Goal: Communication & Community: Answer question/provide support

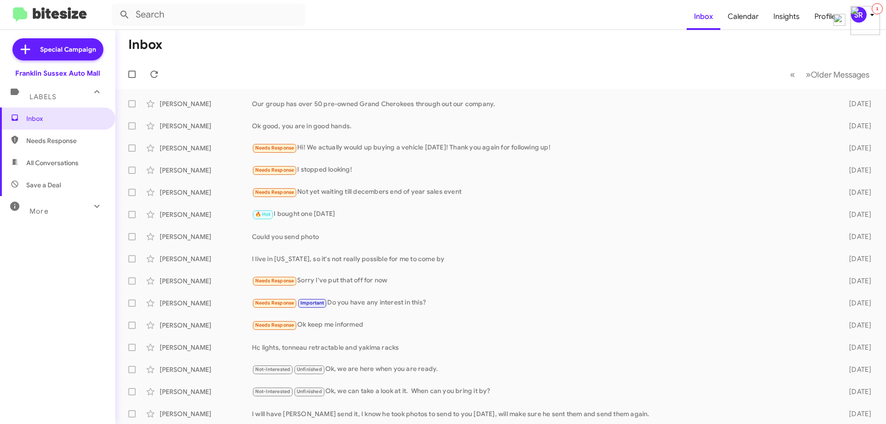
click at [62, 141] on span "Needs Response" at bounding box center [65, 140] width 78 height 9
type input "in:needs-response"
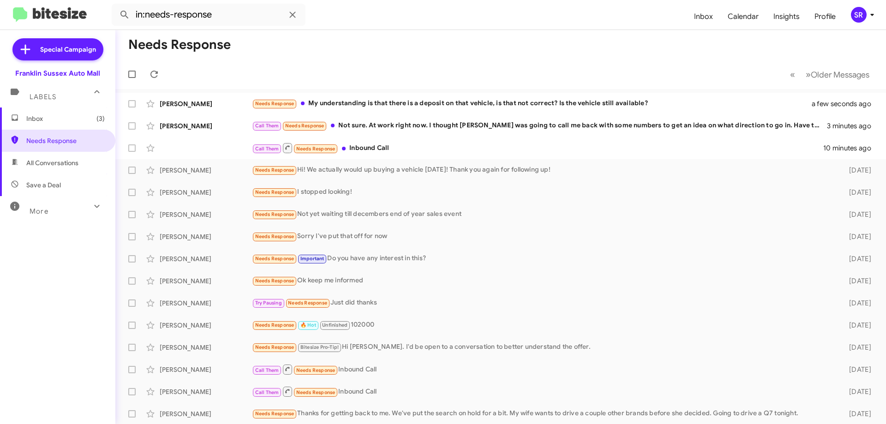
click at [40, 123] on span "Inbox (3)" at bounding box center [65, 118] width 78 height 9
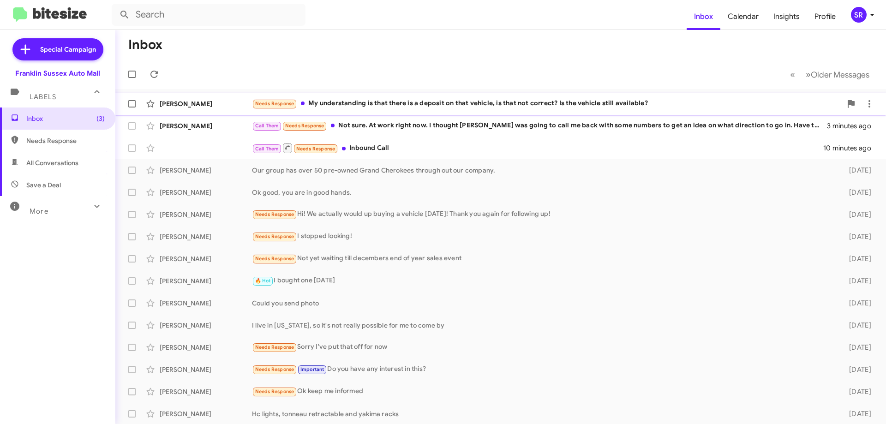
click at [335, 102] on div "Needs Response My understanding is that there is a deposit on that vehicle, is …" at bounding box center [546, 103] width 589 height 11
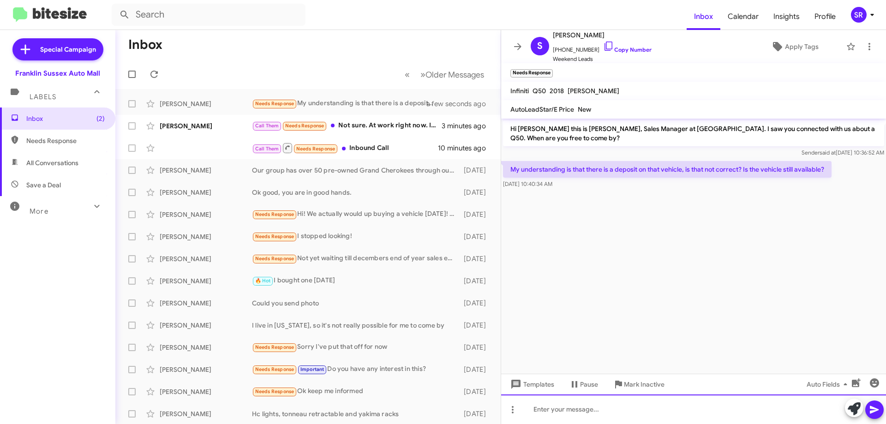
click at [548, 409] on div at bounding box center [693, 409] width 385 height 30
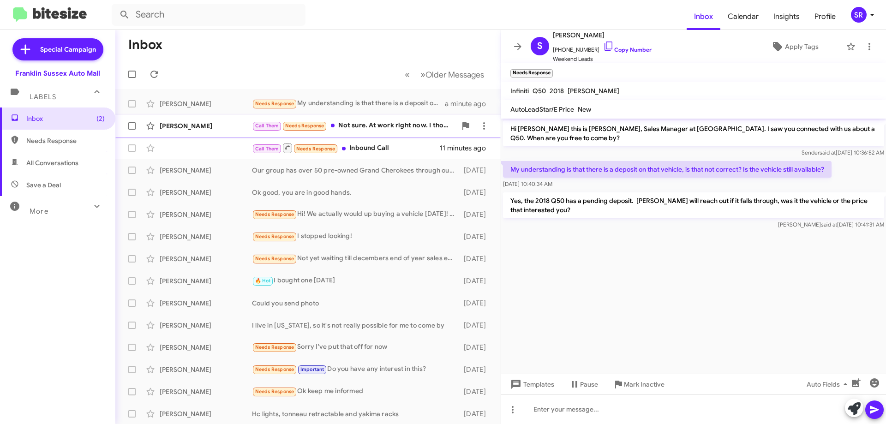
click at [405, 130] on div "Call Them Needs Response Not sure. At work right now. I thought [PERSON_NAME] w…" at bounding box center [354, 125] width 204 height 11
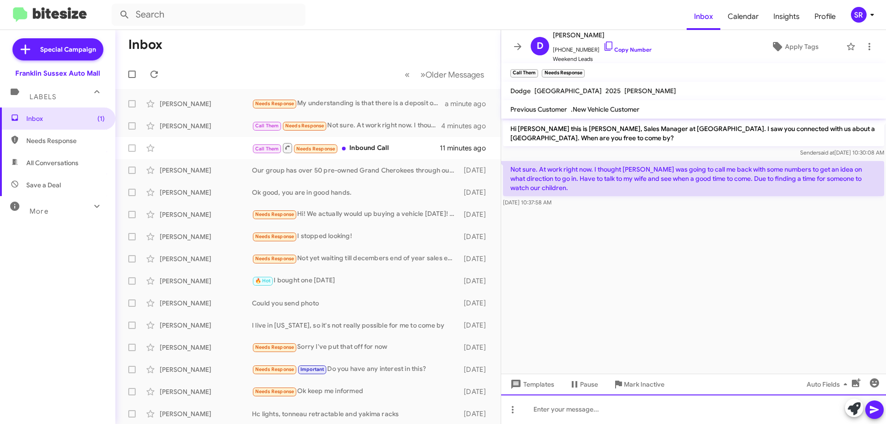
click at [590, 409] on div at bounding box center [693, 409] width 385 height 30
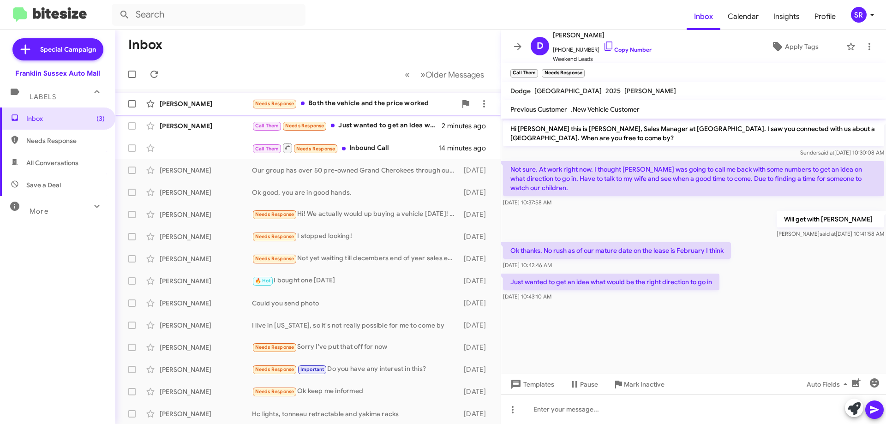
click at [363, 107] on div "Needs Response Both the vehicle and the price worked" at bounding box center [354, 103] width 204 height 11
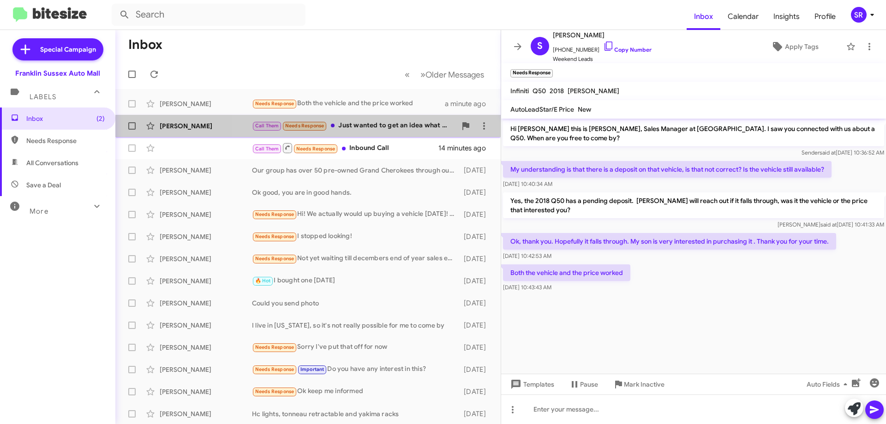
click at [371, 116] on span "[PERSON_NAME] Call Them Needs Response Just wanted to get an idea what would be…" at bounding box center [307, 126] width 385 height 22
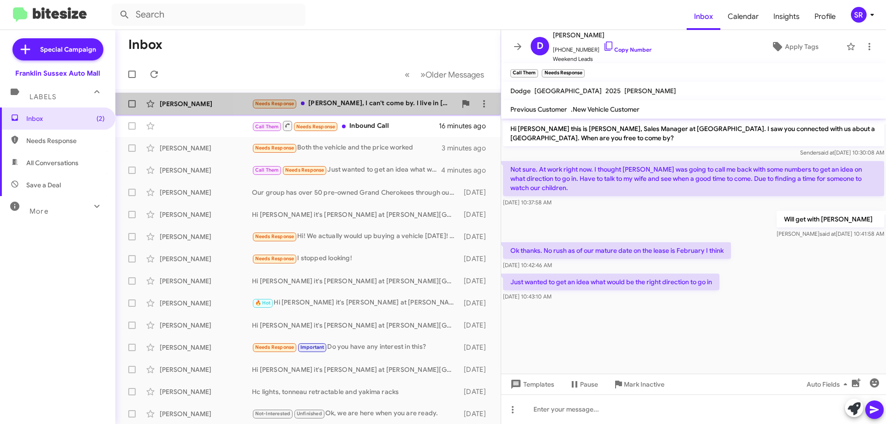
click at [345, 105] on div "Needs Response [PERSON_NAME], I can't come by. I live in [US_STATE]. I told her…" at bounding box center [354, 103] width 204 height 11
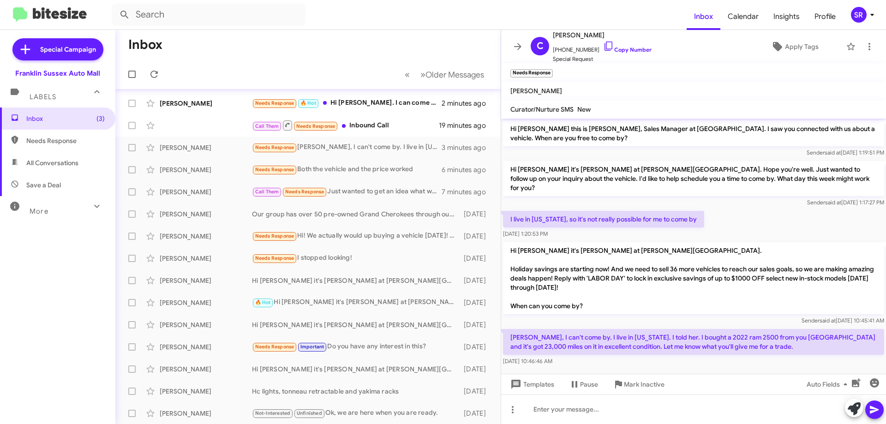
scroll to position [19, 0]
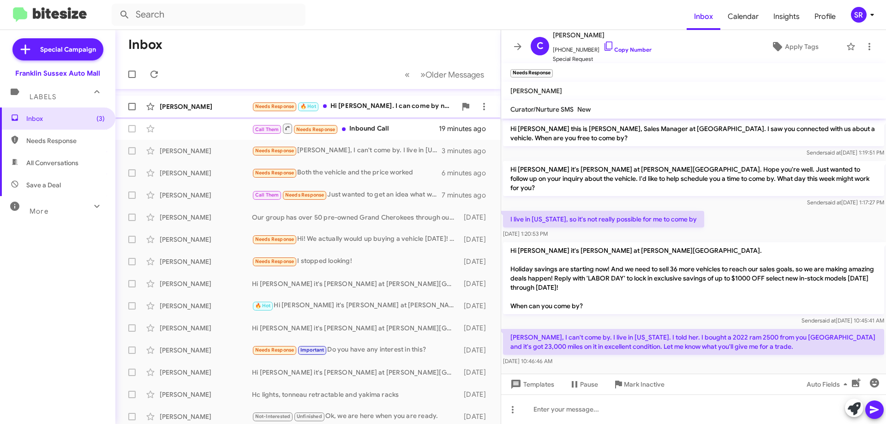
click at [362, 109] on div "Needs Response 🔥 Hot Hi [PERSON_NAME]. I can come by next week. Can you please …" at bounding box center [354, 106] width 204 height 11
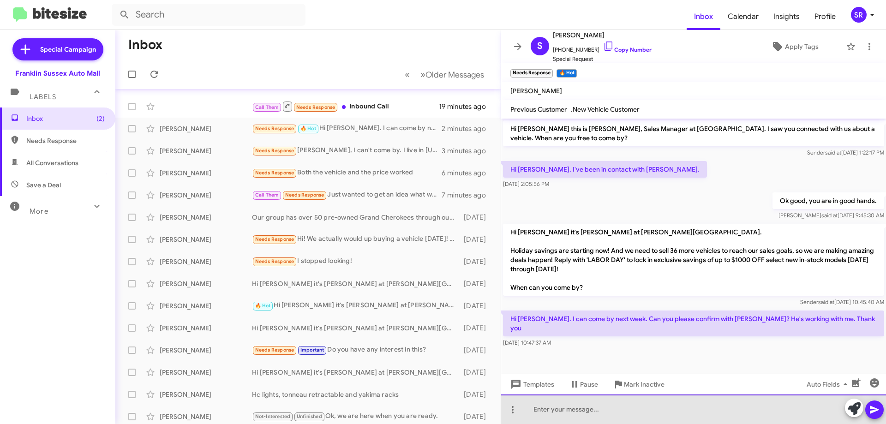
click at [558, 410] on div at bounding box center [693, 409] width 385 height 30
click at [547, 409] on div at bounding box center [693, 409] width 385 height 30
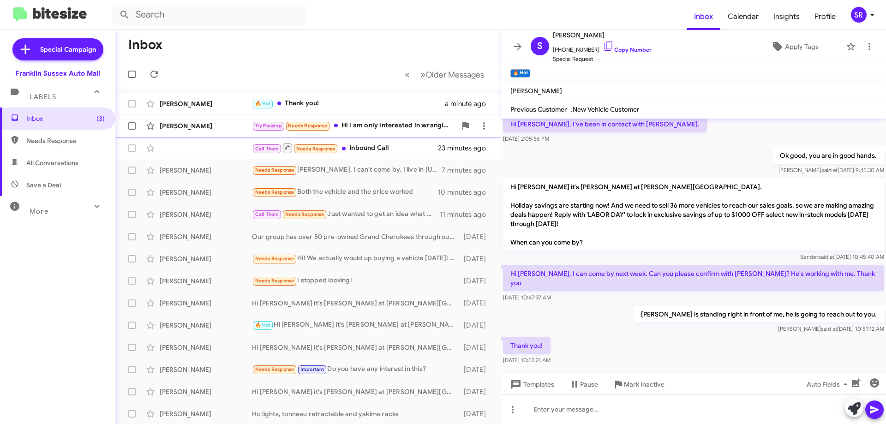
click at [355, 125] on div "Try Pausing Needs Response Hi l am only interested in wranglers . I will check …" at bounding box center [354, 125] width 204 height 11
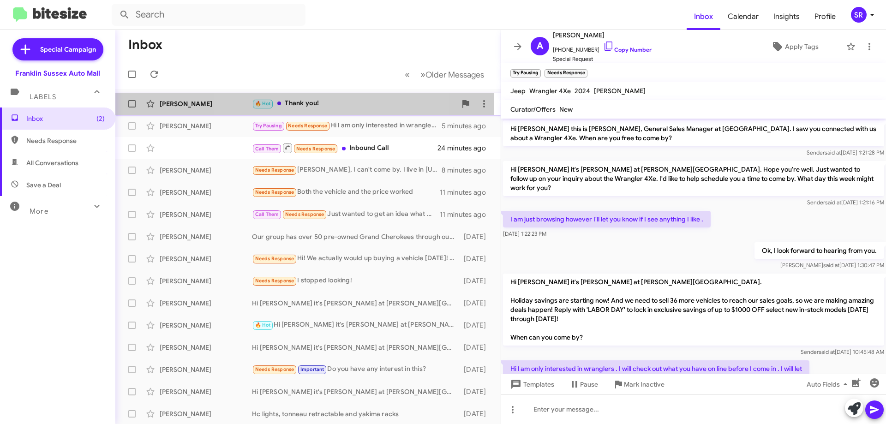
click at [295, 103] on div "🔥 Hot Thank you!" at bounding box center [354, 103] width 204 height 11
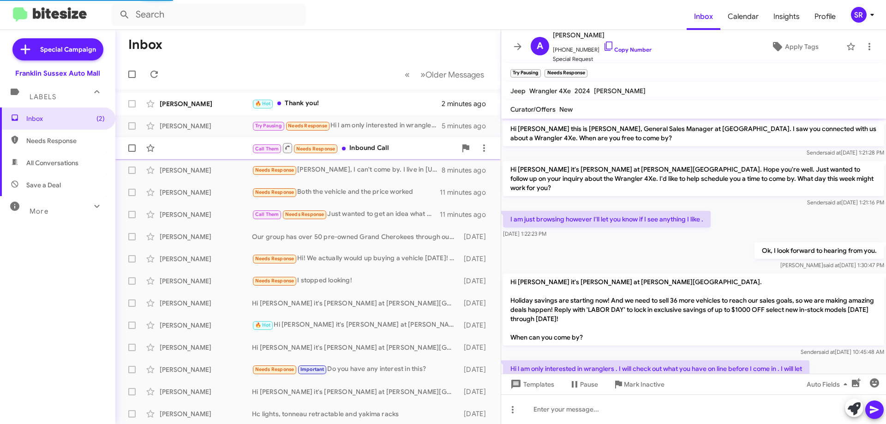
scroll to position [45, 0]
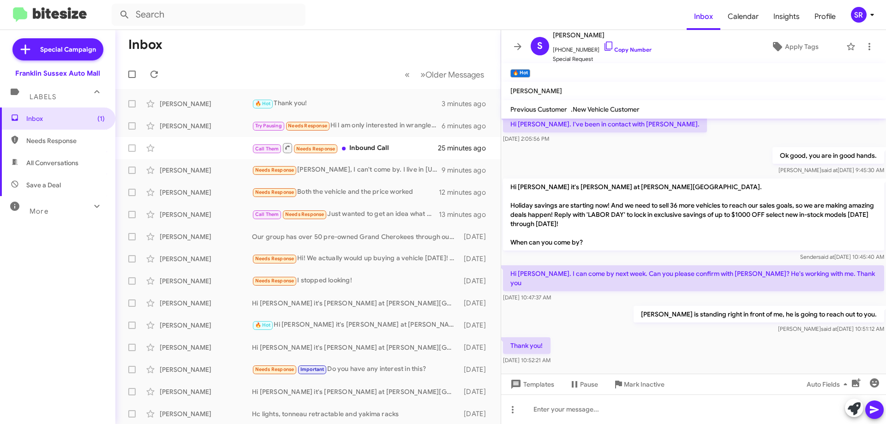
click at [57, 144] on span "Needs Response" at bounding box center [65, 140] width 78 height 9
type input "in:needs-response"
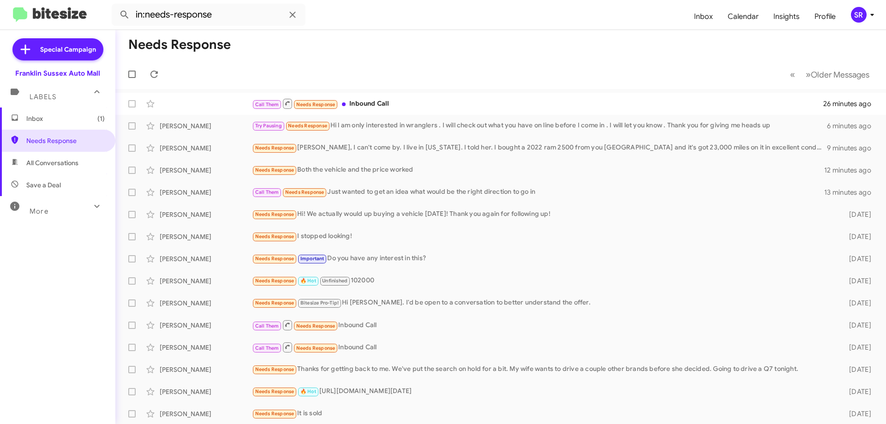
click at [36, 118] on span "Inbox (1)" at bounding box center [65, 118] width 78 height 9
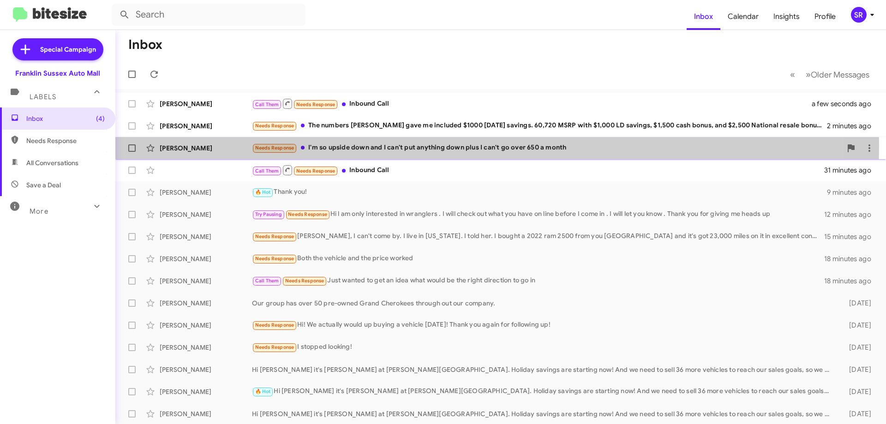
click at [334, 146] on div "Needs Response I'm so upside down and I can't put anything down plus I can't go…" at bounding box center [546, 148] width 589 height 11
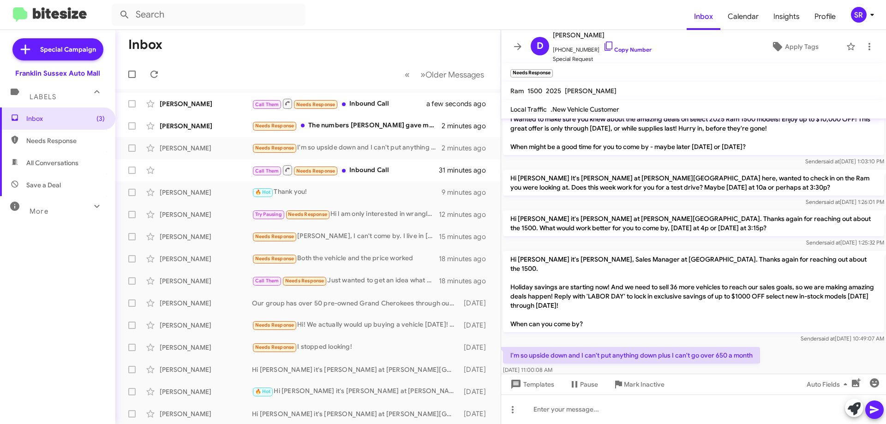
scroll to position [119, 0]
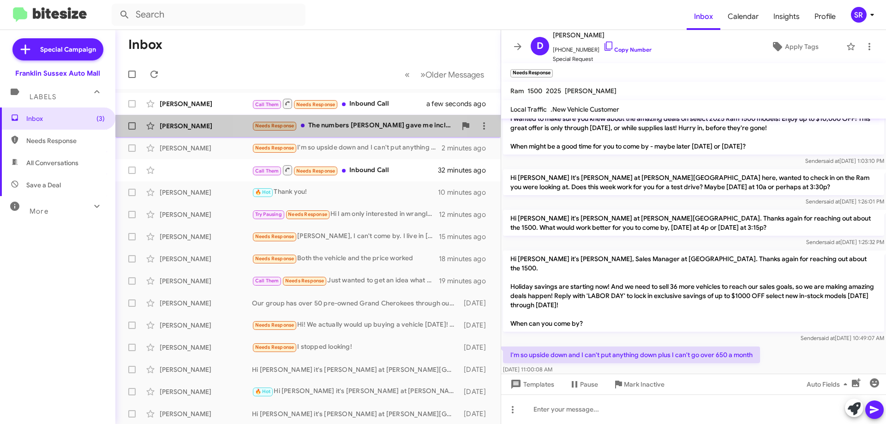
click at [349, 127] on div "Needs Response The numbers [PERSON_NAME] gave me included $1000 [DATE] savings.…" at bounding box center [354, 125] width 204 height 11
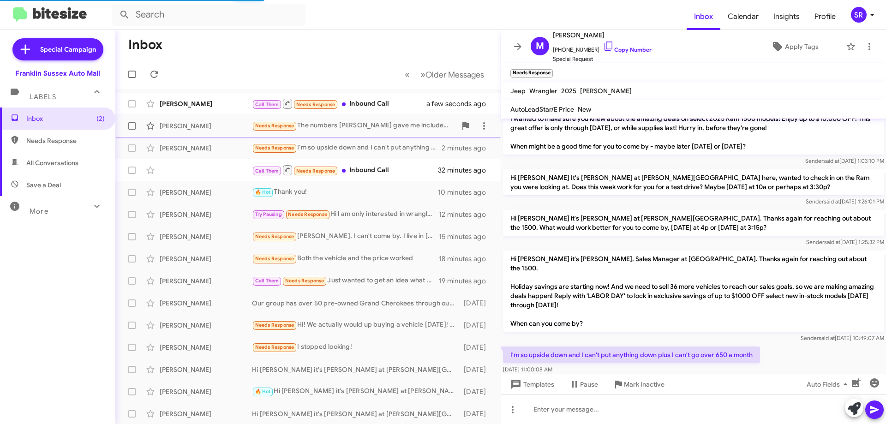
scroll to position [73, 0]
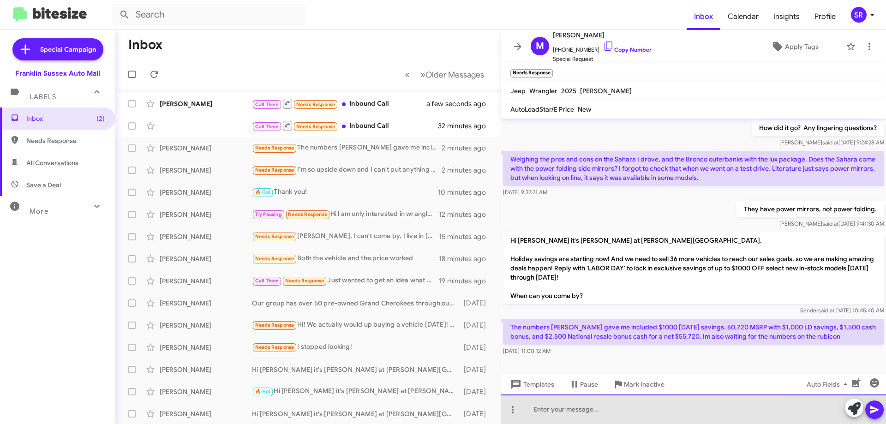
click at [601, 415] on div at bounding box center [693, 409] width 385 height 30
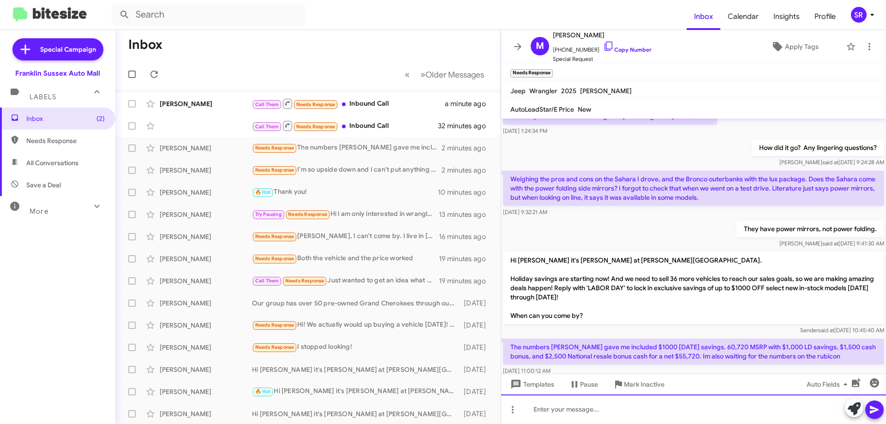
scroll to position [107, 0]
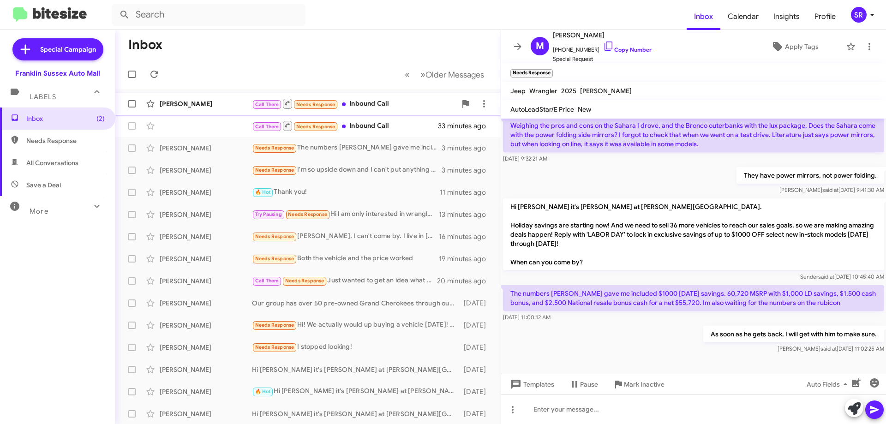
click at [194, 101] on div "[PERSON_NAME]" at bounding box center [206, 103] width 92 height 9
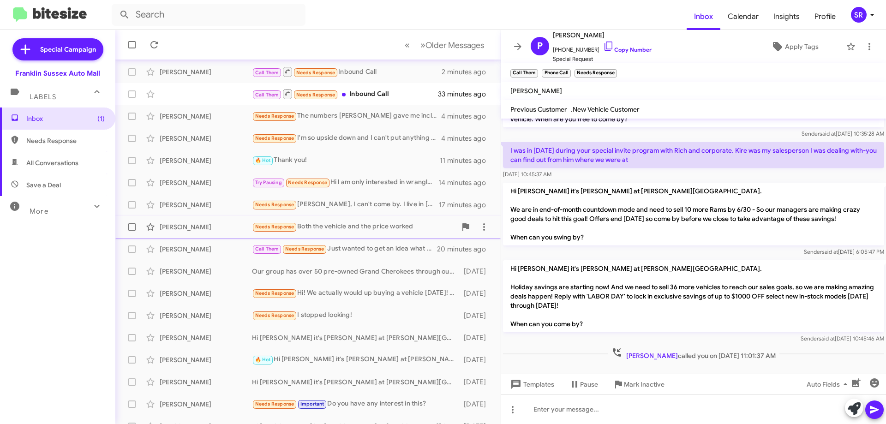
scroll to position [46, 0]
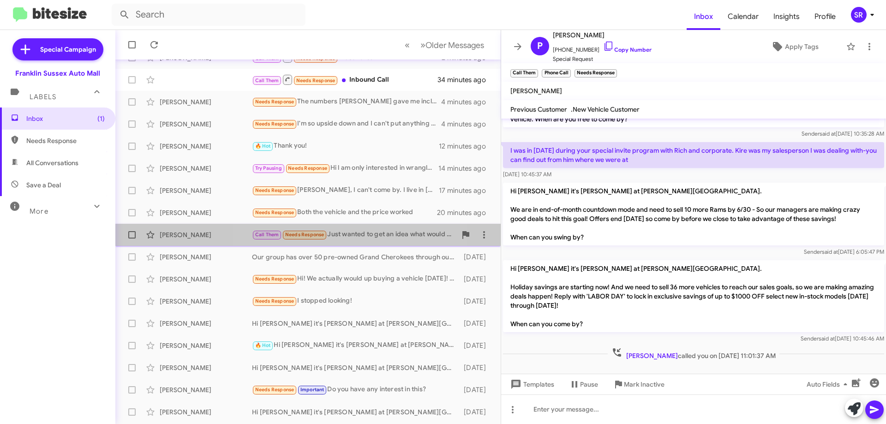
click at [352, 237] on div "Call Them Needs Response Just wanted to get an idea what would be the right dir…" at bounding box center [354, 234] width 204 height 11
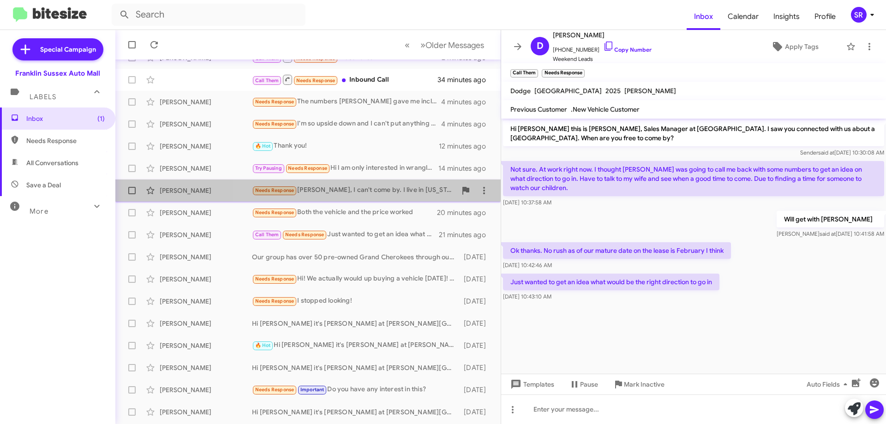
click at [345, 191] on div "Needs Response [PERSON_NAME], I can't come by. I live in [US_STATE]. I told her…" at bounding box center [354, 190] width 204 height 11
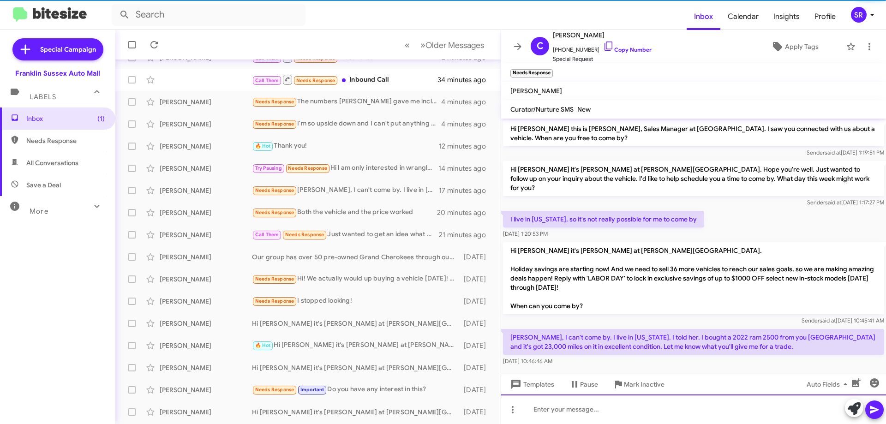
click at [606, 408] on div at bounding box center [693, 409] width 385 height 30
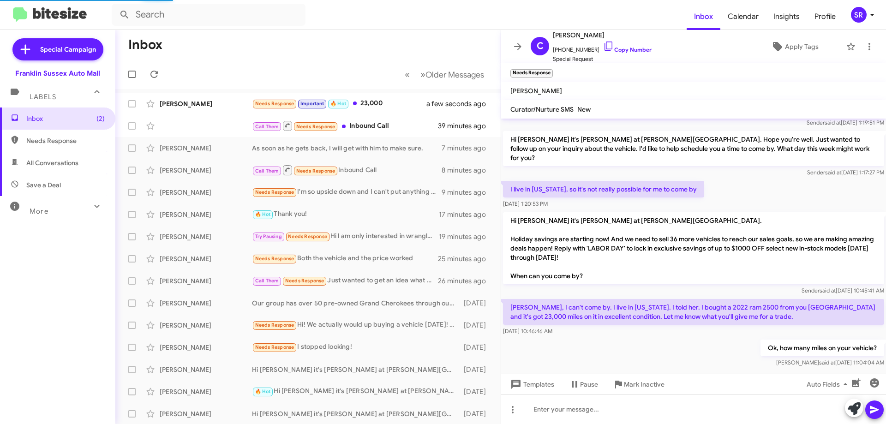
scroll to position [64, 0]
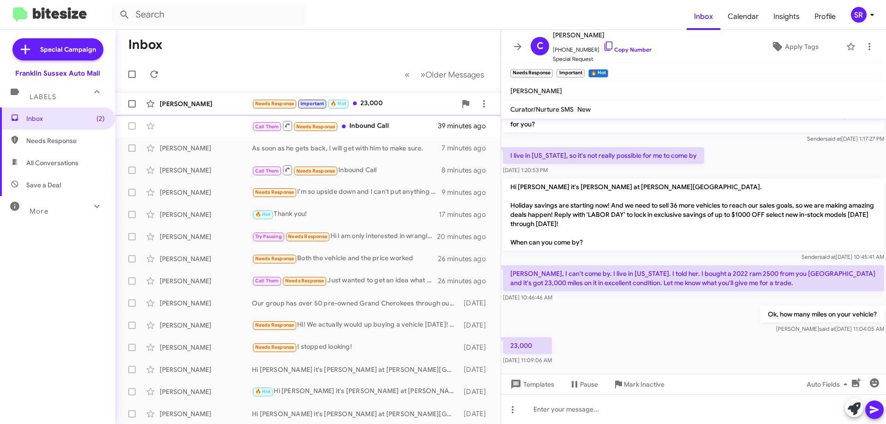
drag, startPoint x: 194, startPoint y: 103, endPoint x: 187, endPoint y: 110, distance: 9.8
click at [194, 103] on div "[PERSON_NAME]" at bounding box center [206, 103] width 92 height 9
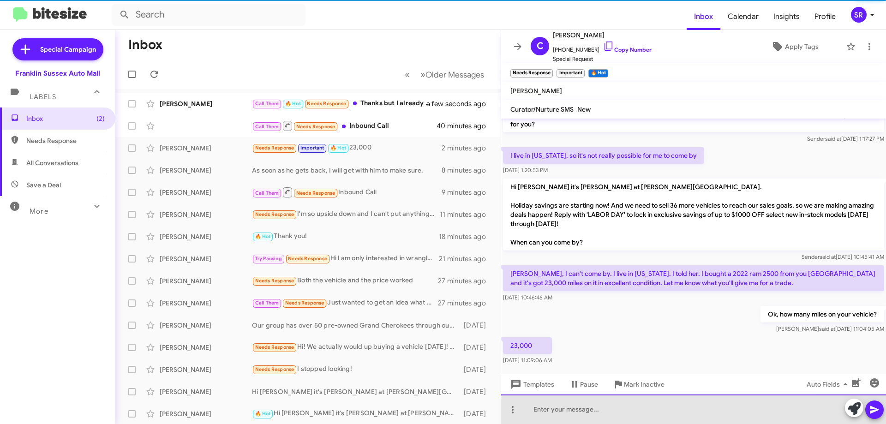
click at [556, 407] on div at bounding box center [693, 409] width 385 height 30
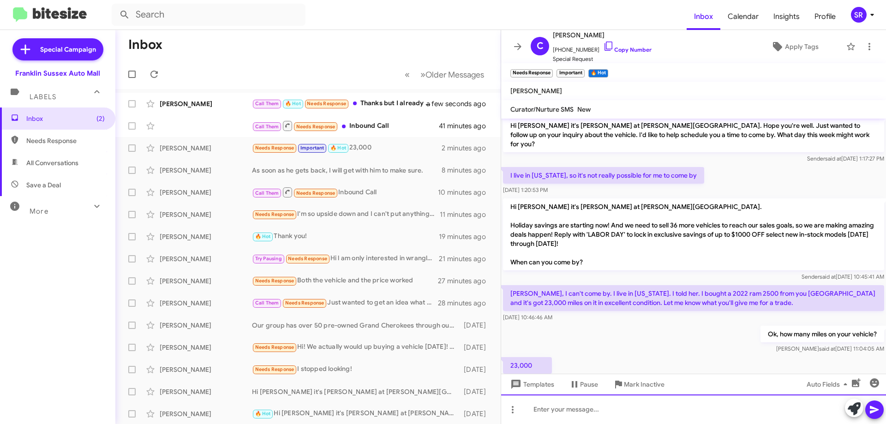
scroll to position [97, 0]
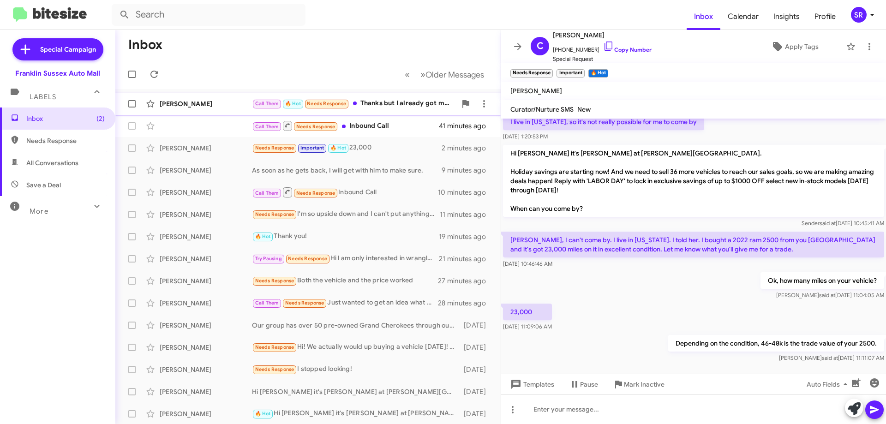
click at [387, 107] on div "Call Them 🔥 Hot Needs Response Thanks but I already got my vehicle" at bounding box center [354, 103] width 204 height 11
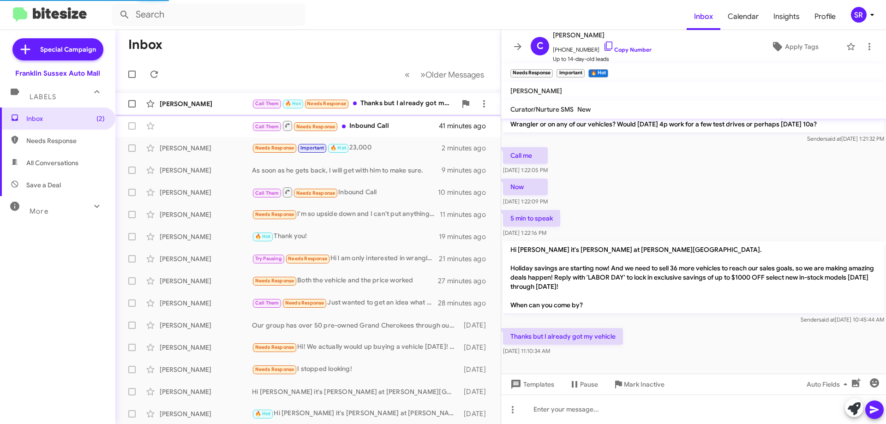
scroll to position [54, 0]
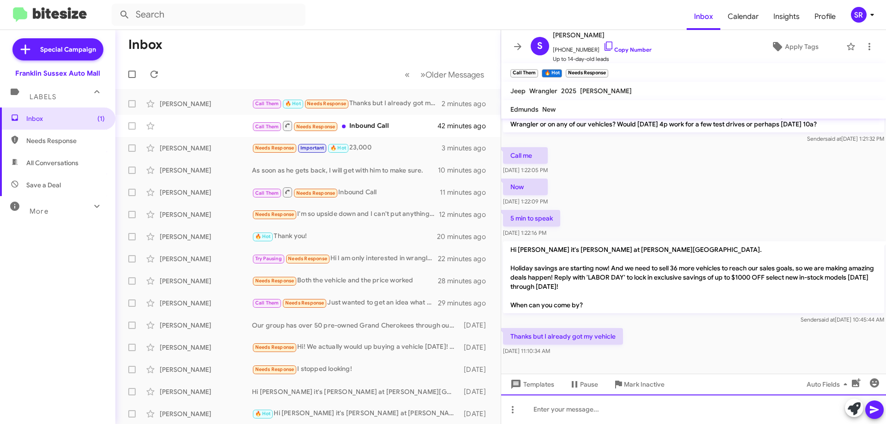
click at [566, 408] on div at bounding box center [693, 409] width 385 height 30
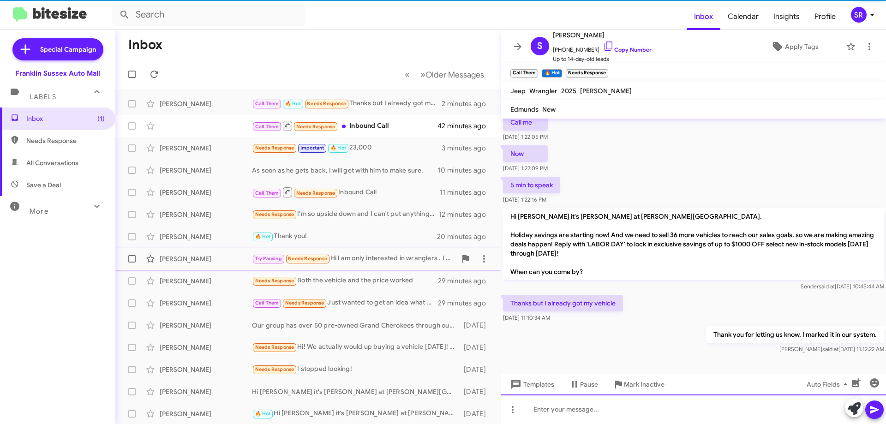
scroll to position [88, 0]
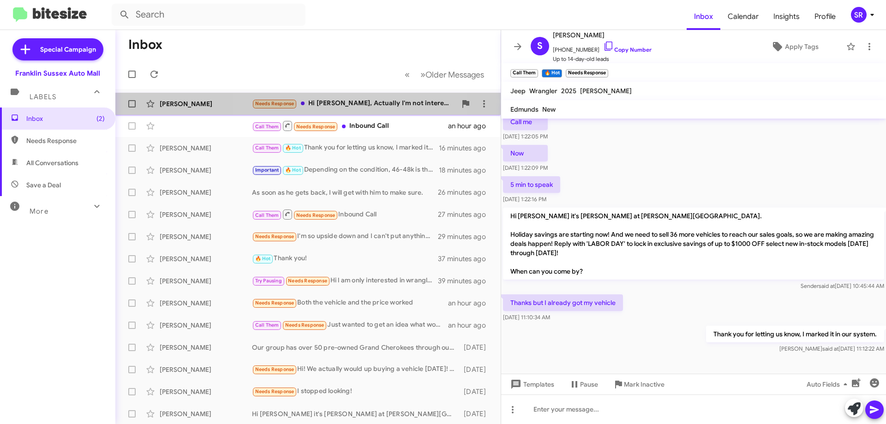
click at [345, 100] on div "Needs Response Hi [PERSON_NAME], Actually I'm not interested in a vehicle I had…" at bounding box center [354, 103] width 204 height 11
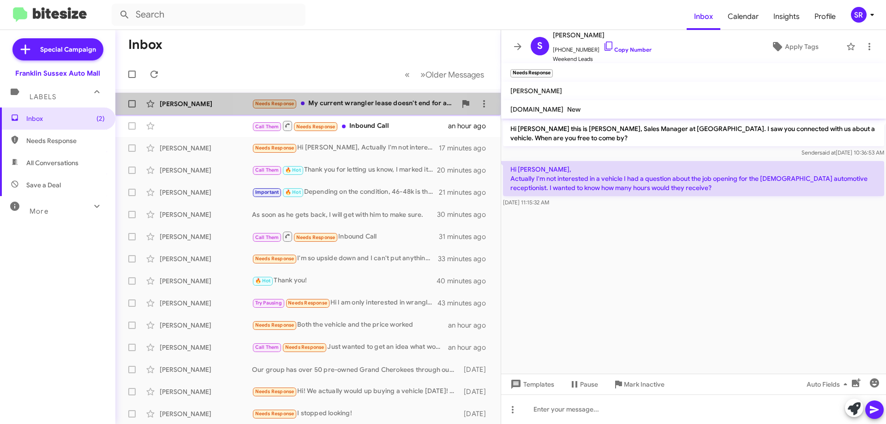
click at [323, 102] on div "Needs Response My current wrangler lease doesn't end for another year until [DA…" at bounding box center [354, 103] width 204 height 11
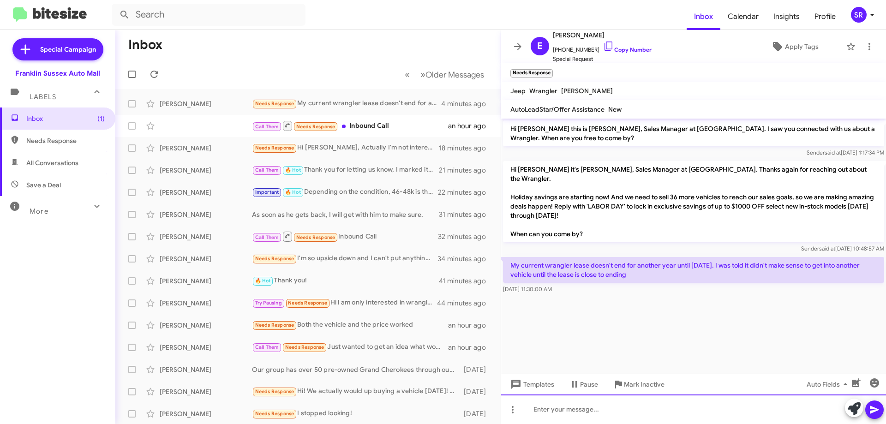
click at [600, 403] on div at bounding box center [693, 409] width 385 height 30
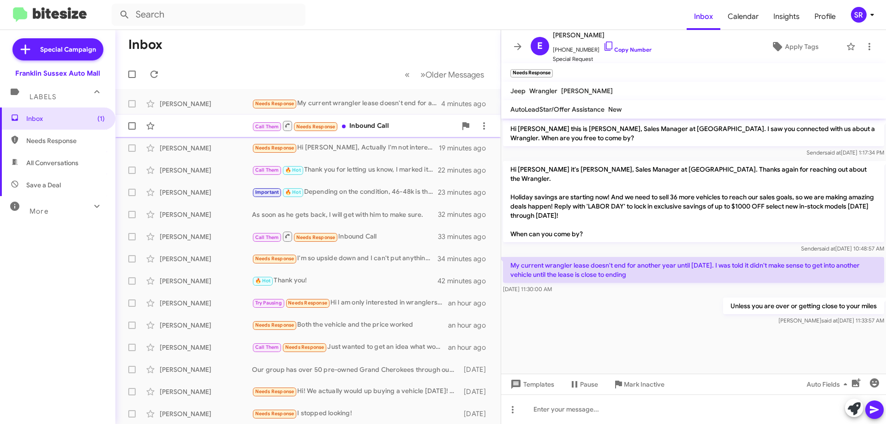
click at [347, 125] on div "Call Them Needs Response Inbound Call" at bounding box center [354, 126] width 204 height 12
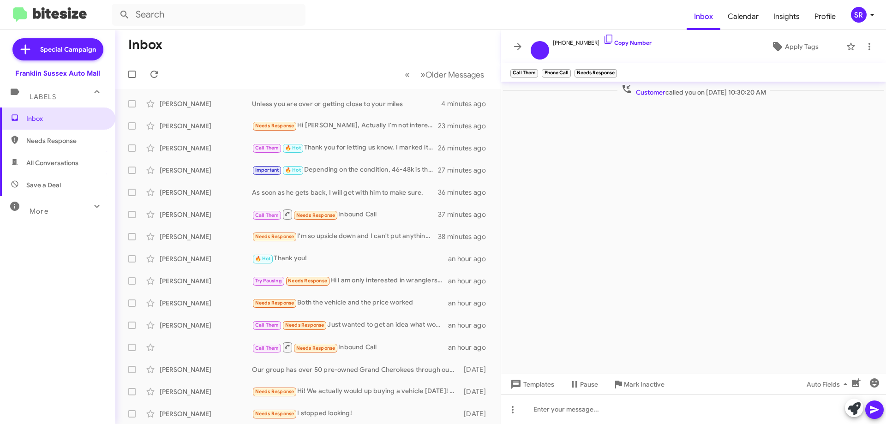
click at [60, 139] on span "Needs Response" at bounding box center [65, 140] width 78 height 9
type input "in:needs-response"
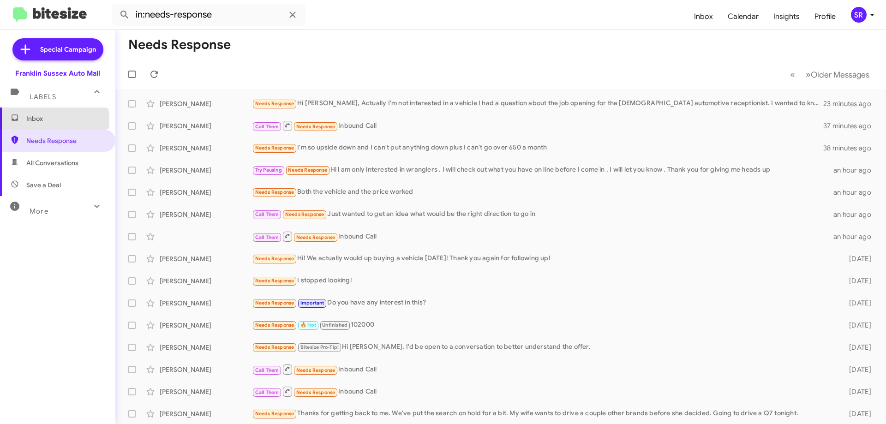
click at [41, 120] on span "Inbox" at bounding box center [65, 118] width 78 height 9
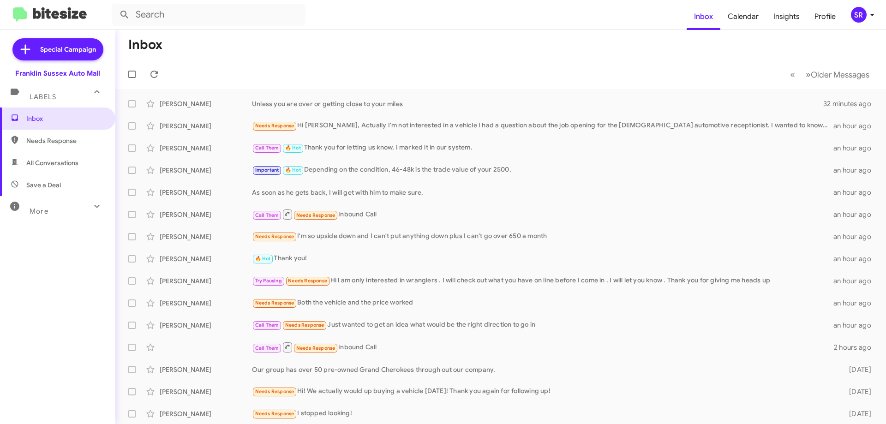
click at [70, 136] on span "Needs Response" at bounding box center [65, 140] width 78 height 9
type input "in:needs-response"
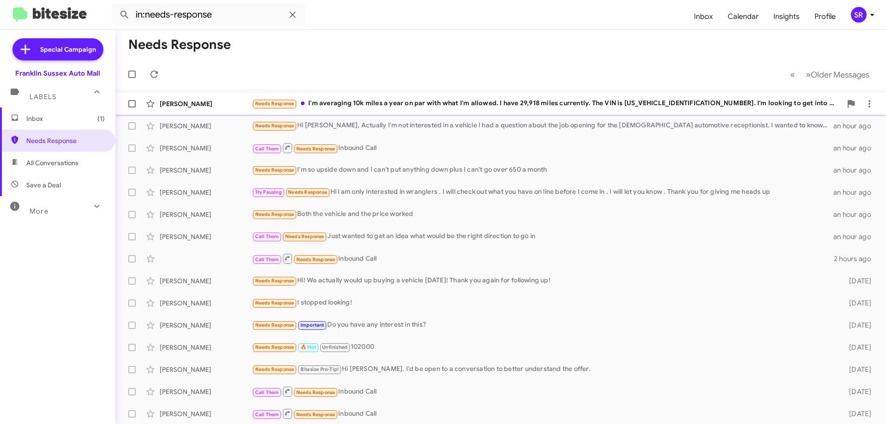
click at [453, 107] on div "Needs Response I'm averaging 10k miles a year on par with what I'm allowed. I h…" at bounding box center [546, 103] width 589 height 11
